Goal: Navigation & Orientation: Find specific page/section

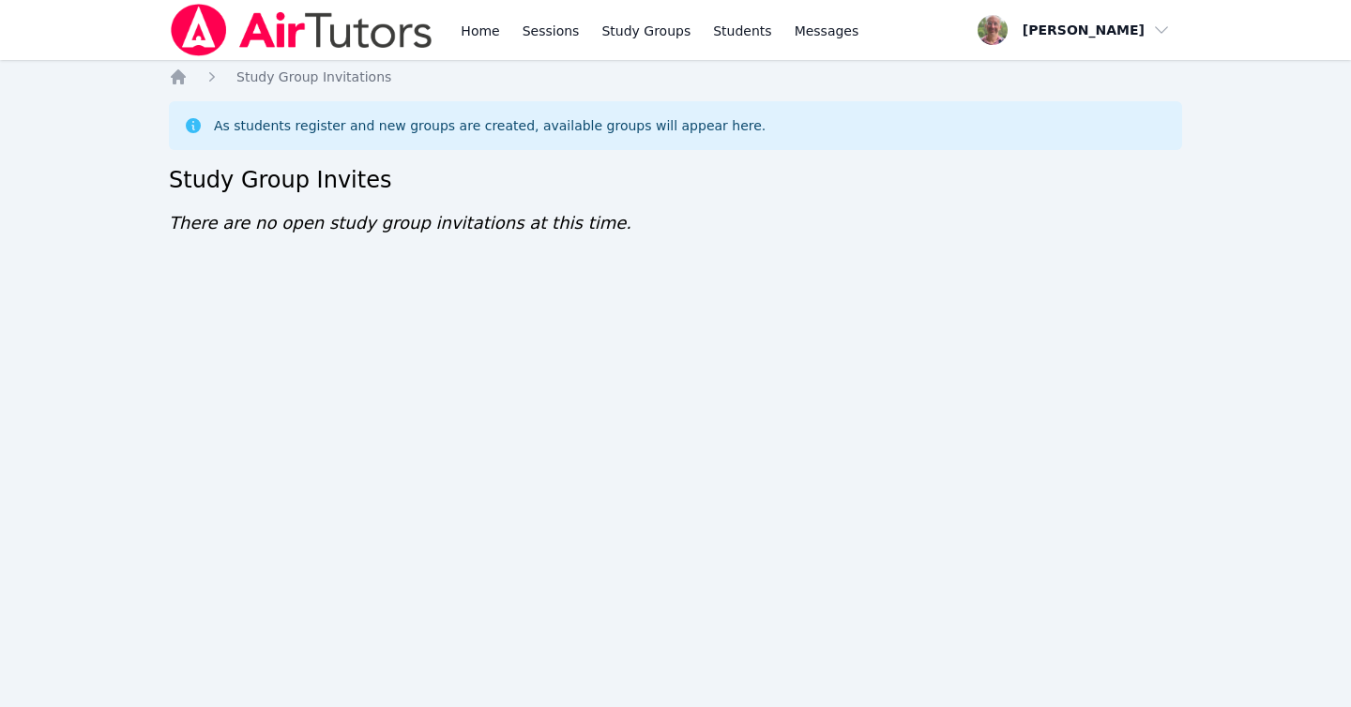
click at [296, 49] on img at bounding box center [301, 30] width 265 height 53
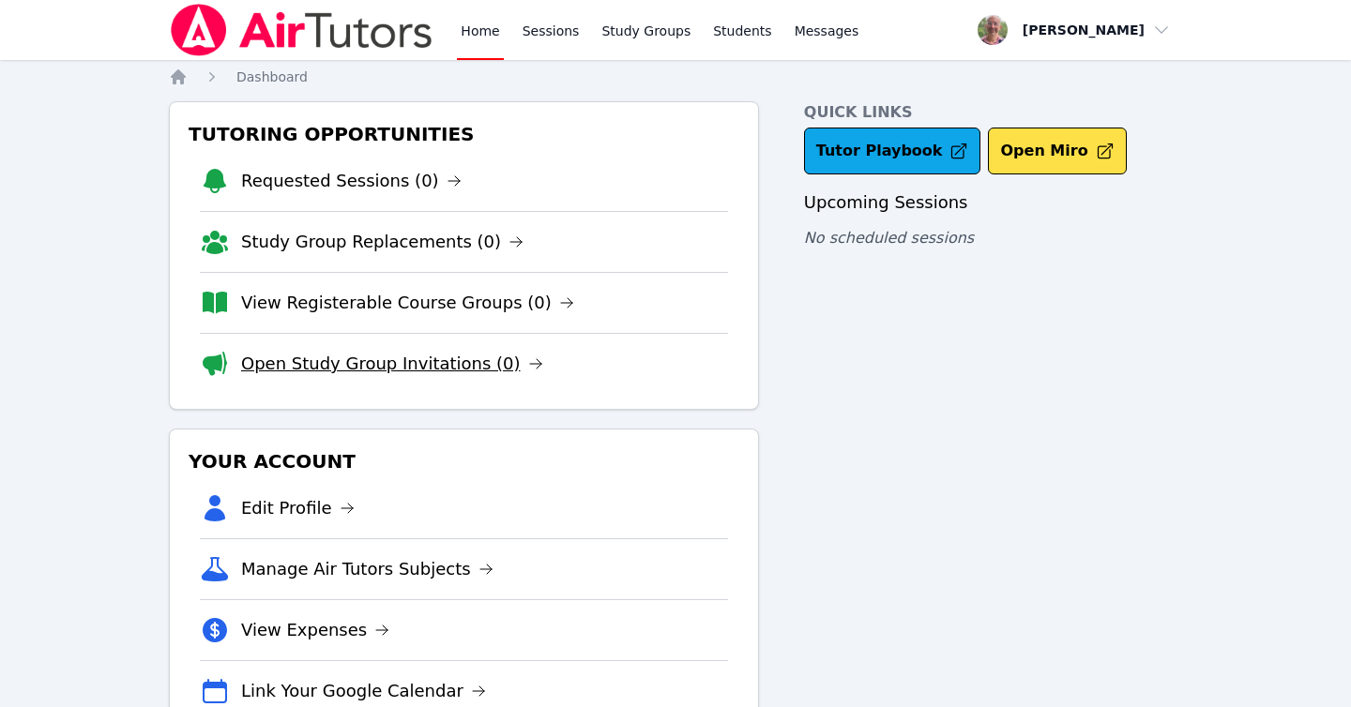
click at [433, 359] on link "Open Study Group Invitations (0)" at bounding box center [392, 364] width 302 height 26
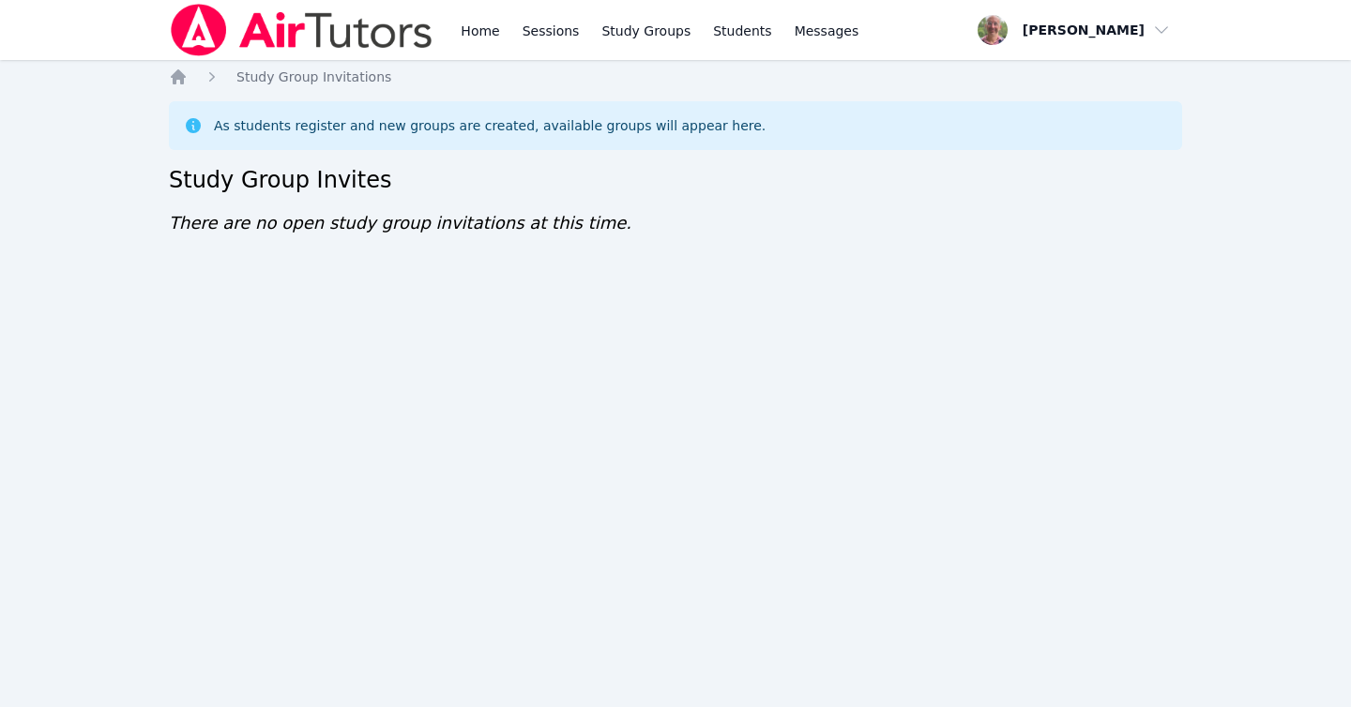
click at [272, 26] on img at bounding box center [301, 30] width 265 height 53
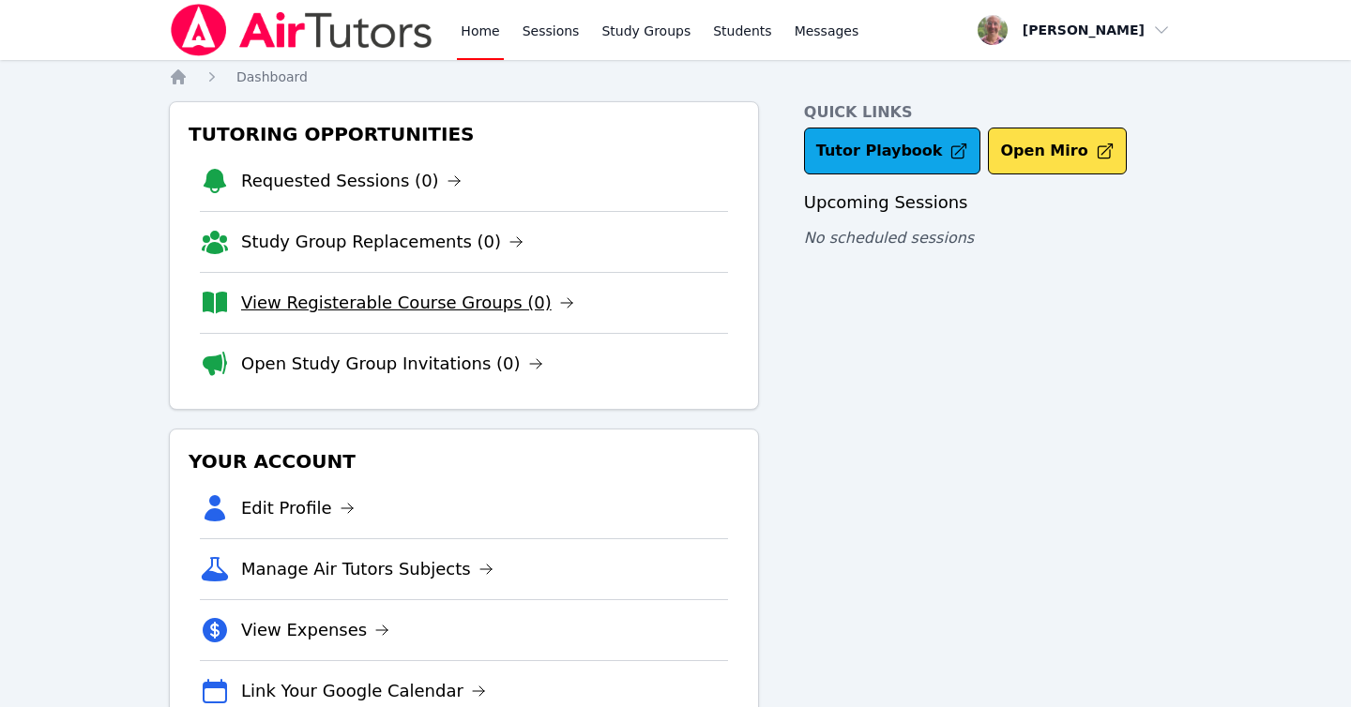
click at [415, 303] on link "View Registerable Course Groups (0)" at bounding box center [407, 303] width 333 height 26
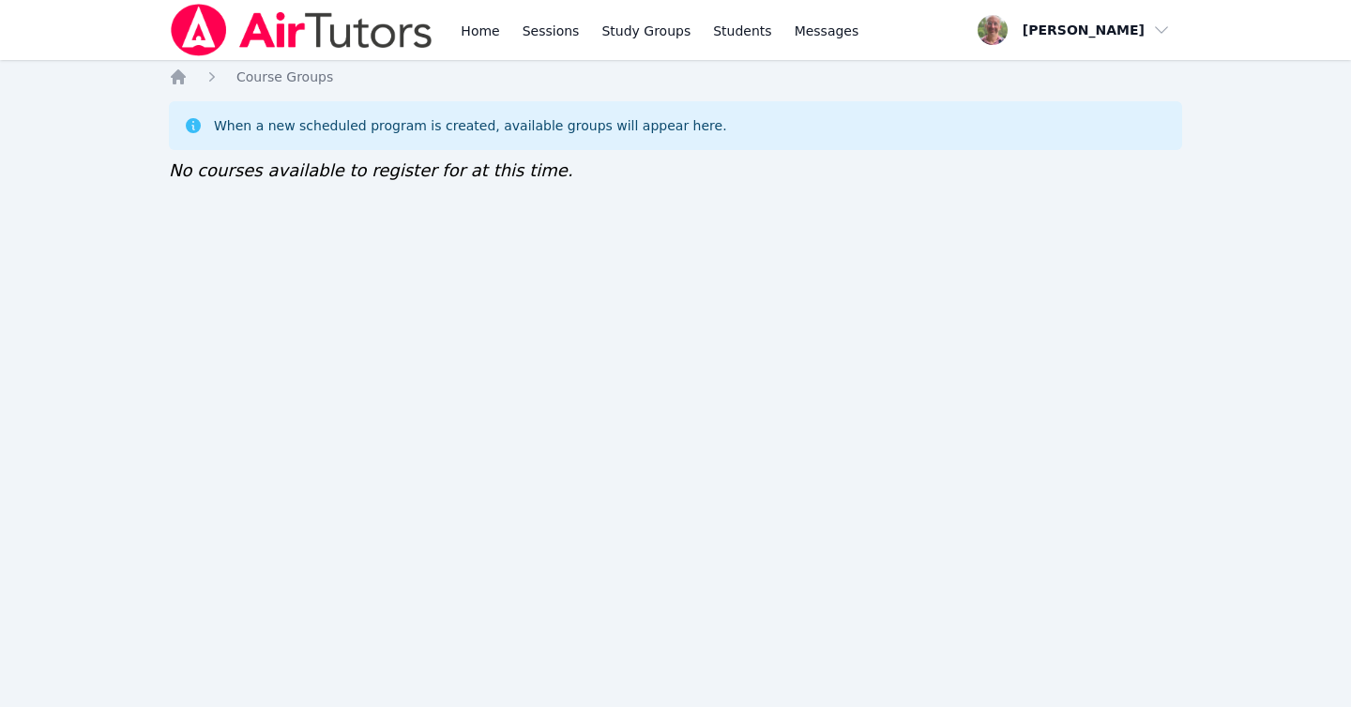
click at [310, 33] on img at bounding box center [301, 30] width 265 height 53
